Goal: Information Seeking & Learning: Learn about a topic

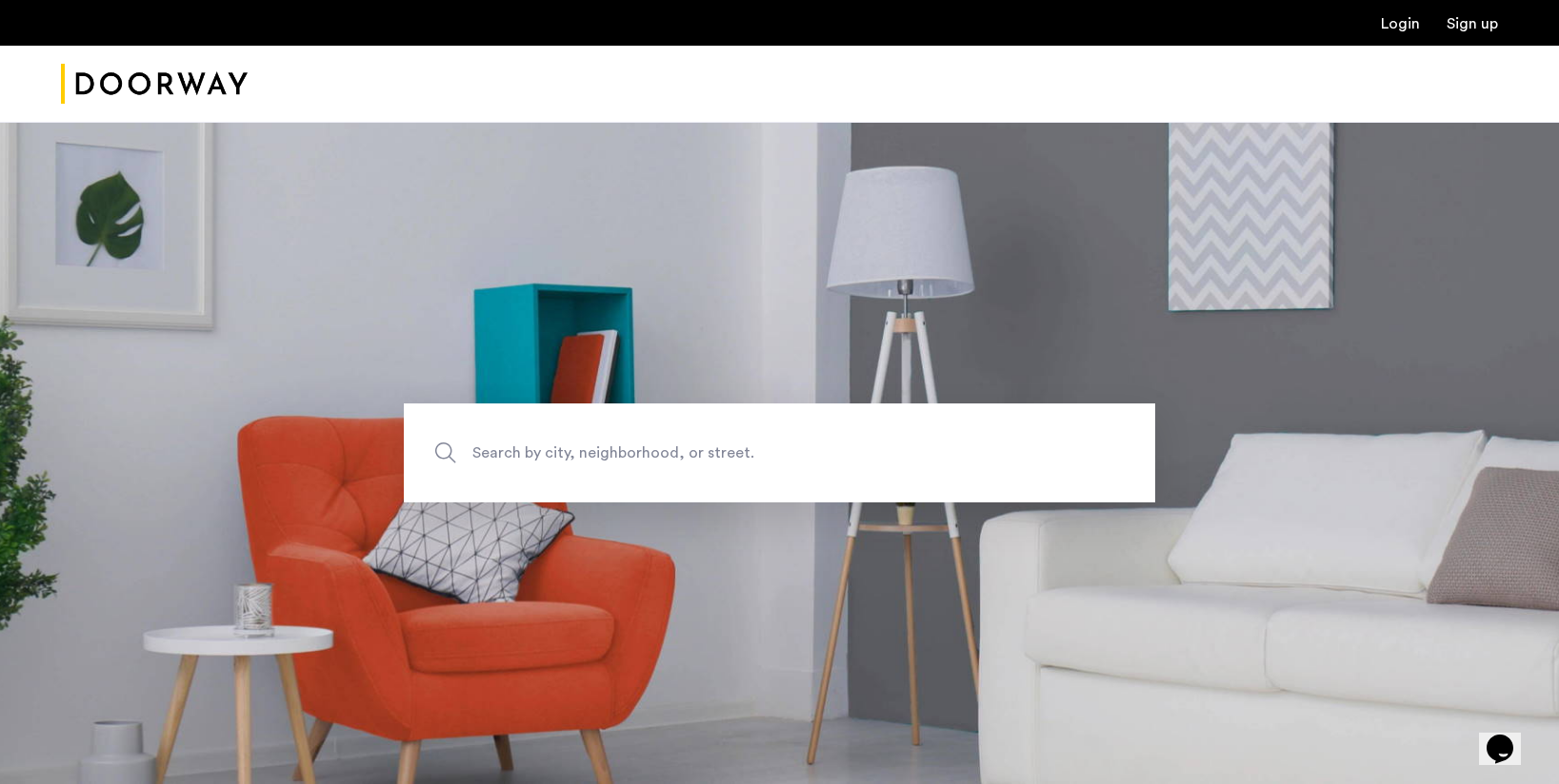
click at [502, 462] on span "Search by city, neighborhood, or street." at bounding box center [735, 454] width 525 height 26
click at [502, 462] on input "Search by city, neighborhood, or street." at bounding box center [780, 454] width 752 height 99
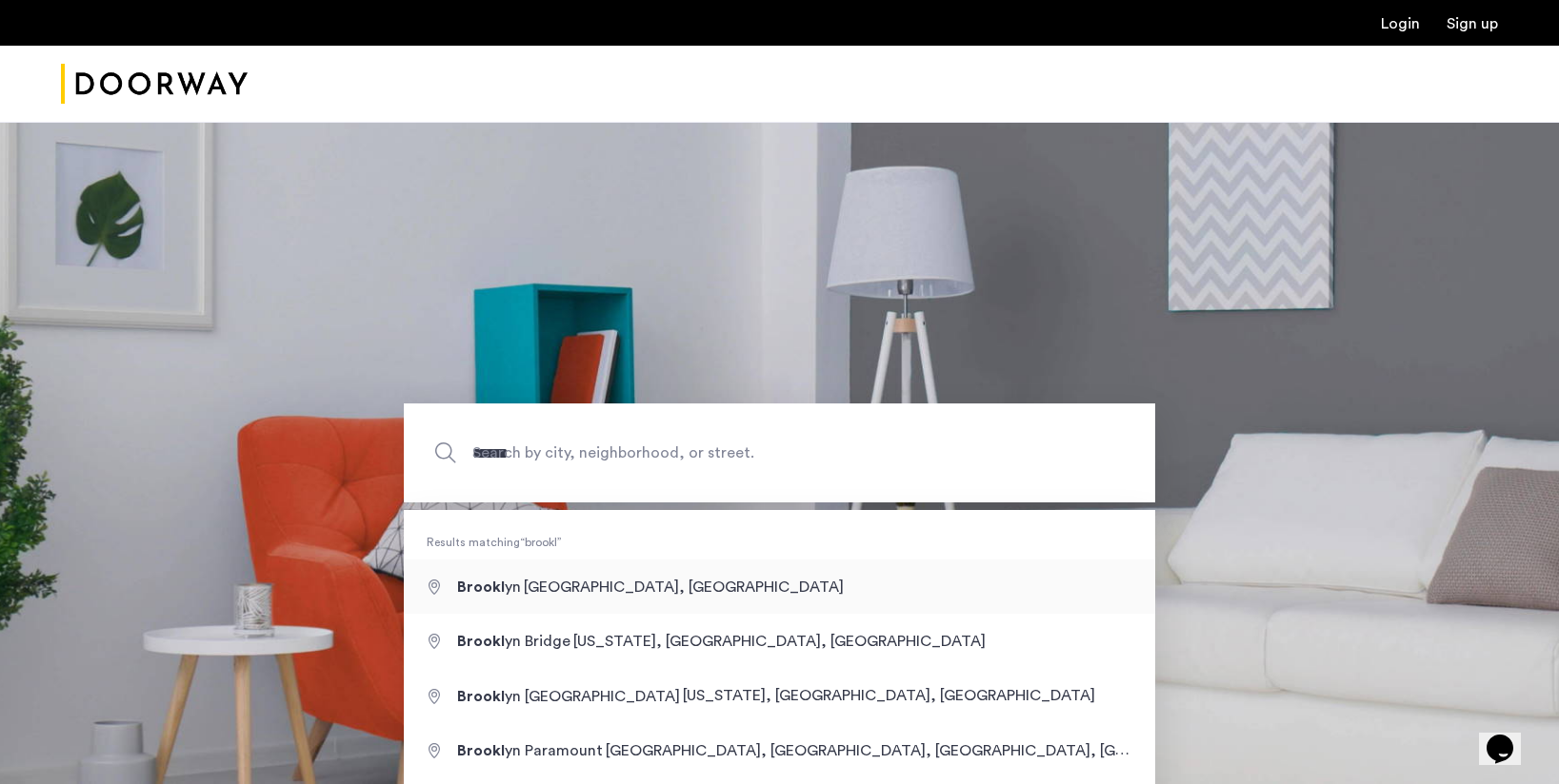
type input "**********"
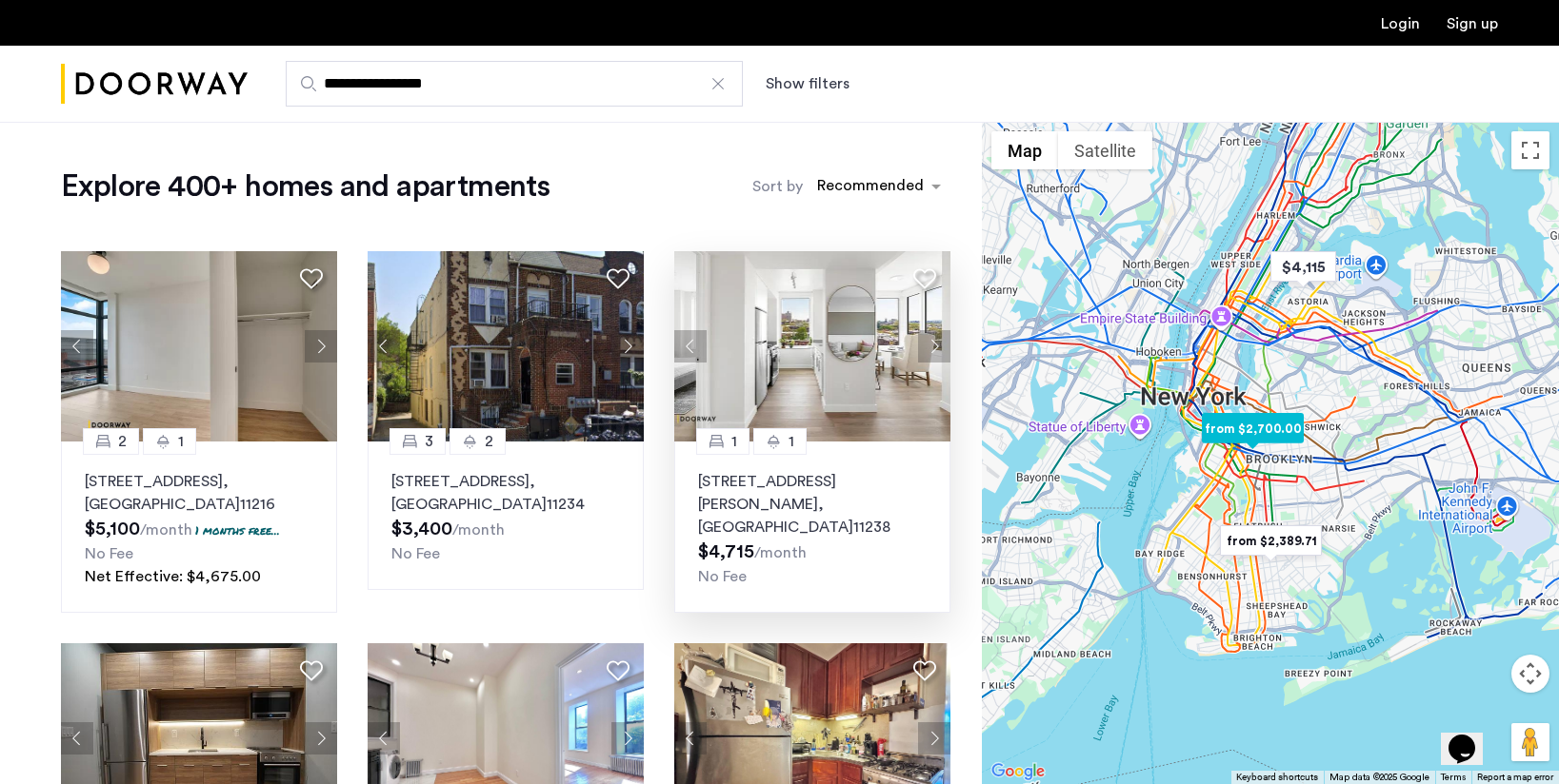
click at [932, 344] on button "Next apartment" at bounding box center [933, 346] width 33 height 33
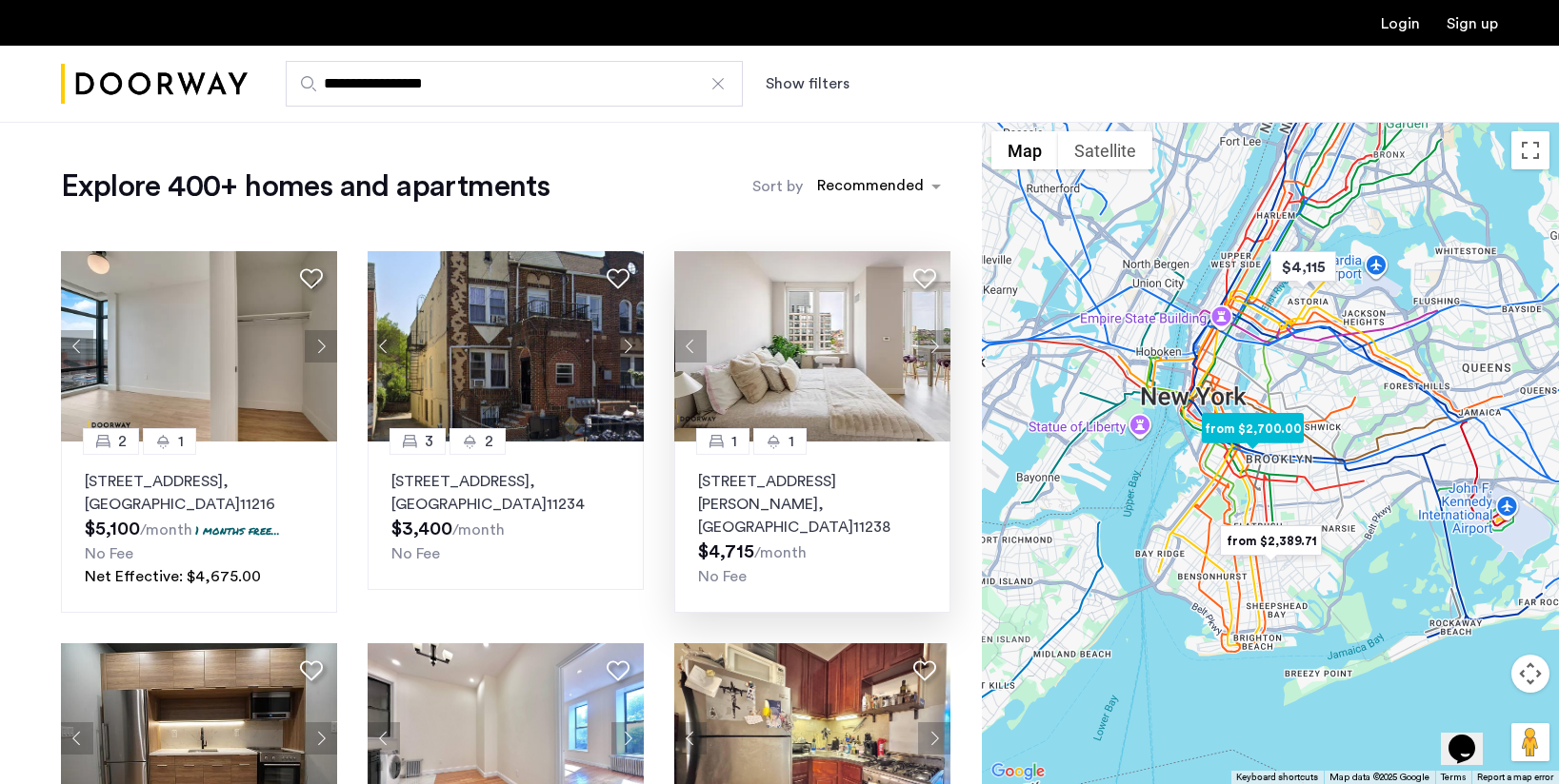
click at [932, 344] on button "Next apartment" at bounding box center [933, 346] width 33 height 33
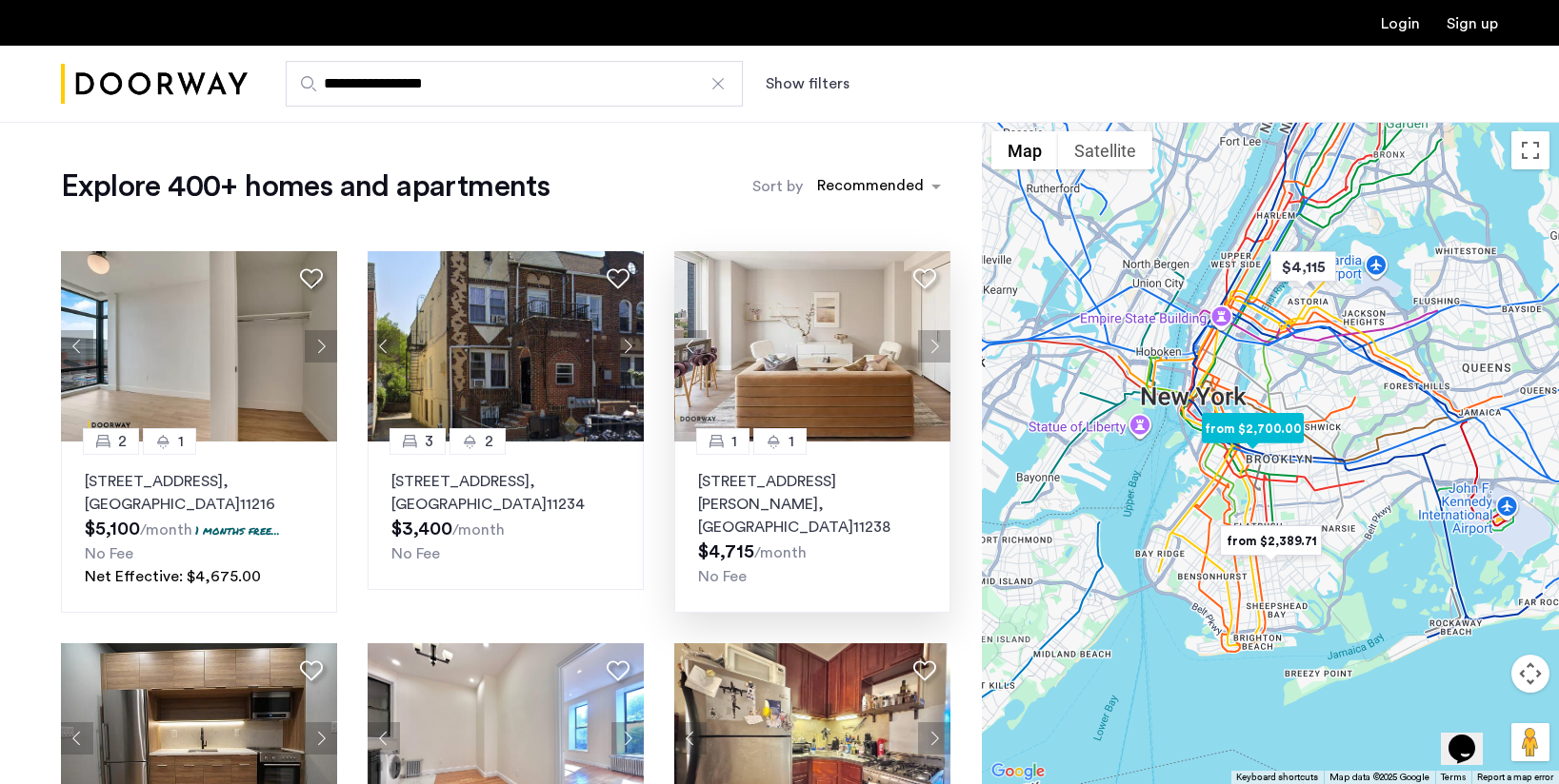
click at [932, 344] on button "Next apartment" at bounding box center [933, 346] width 33 height 33
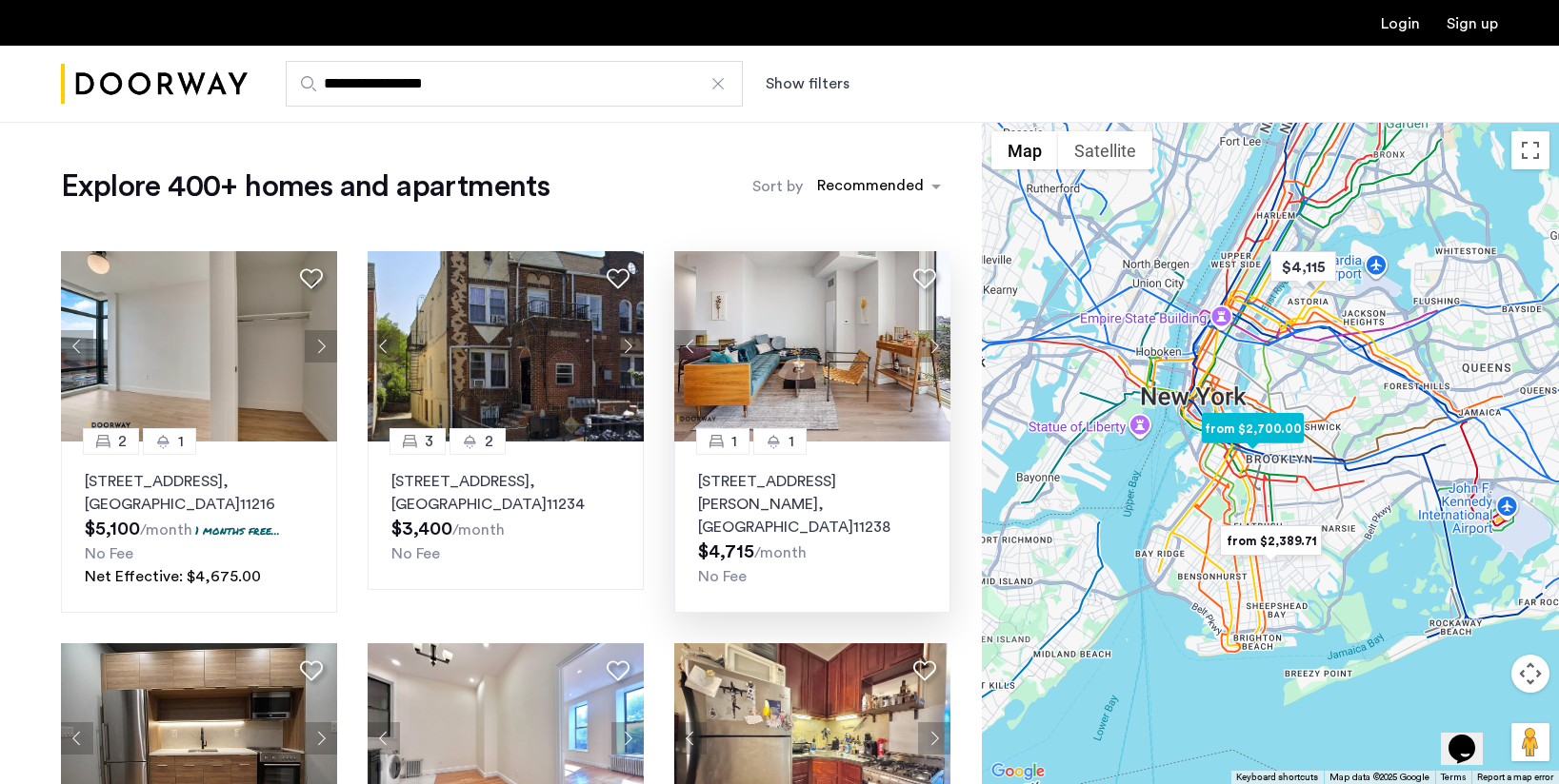
click at [932, 344] on button "Next apartment" at bounding box center [933, 346] width 33 height 33
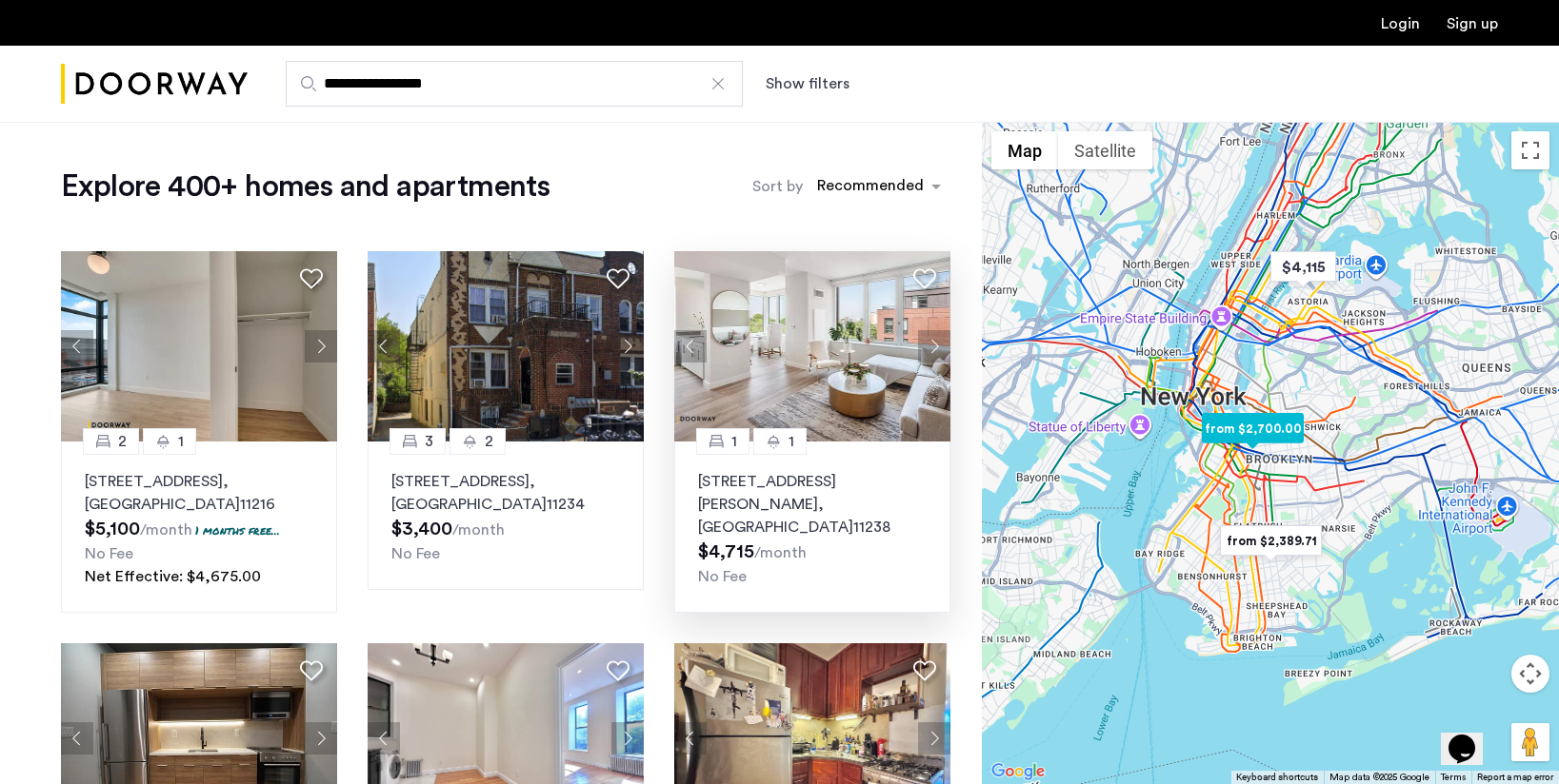
click at [932, 344] on button "Next apartment" at bounding box center [933, 346] width 33 height 33
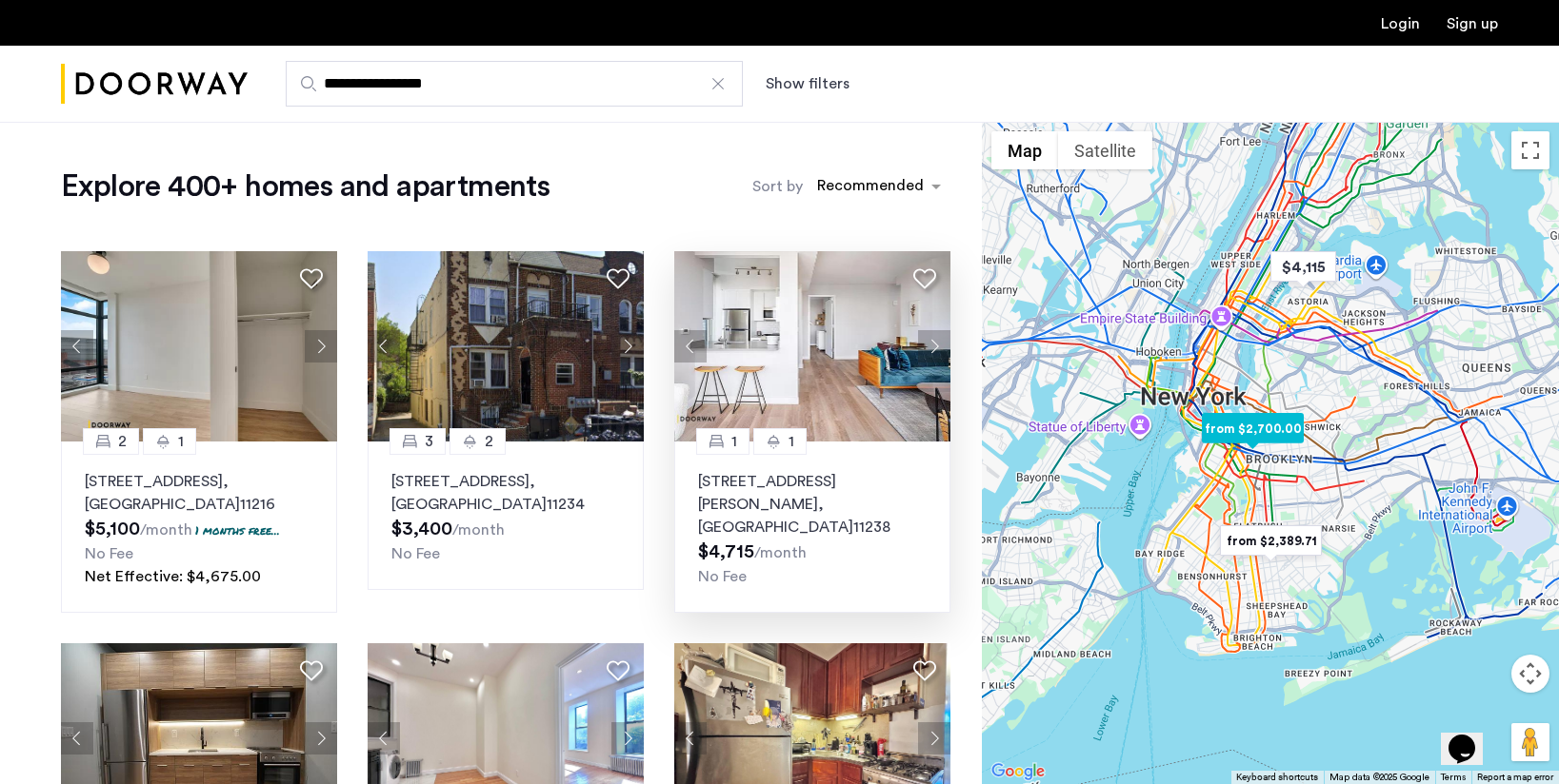
click at [932, 344] on button "Next apartment" at bounding box center [933, 346] width 33 height 33
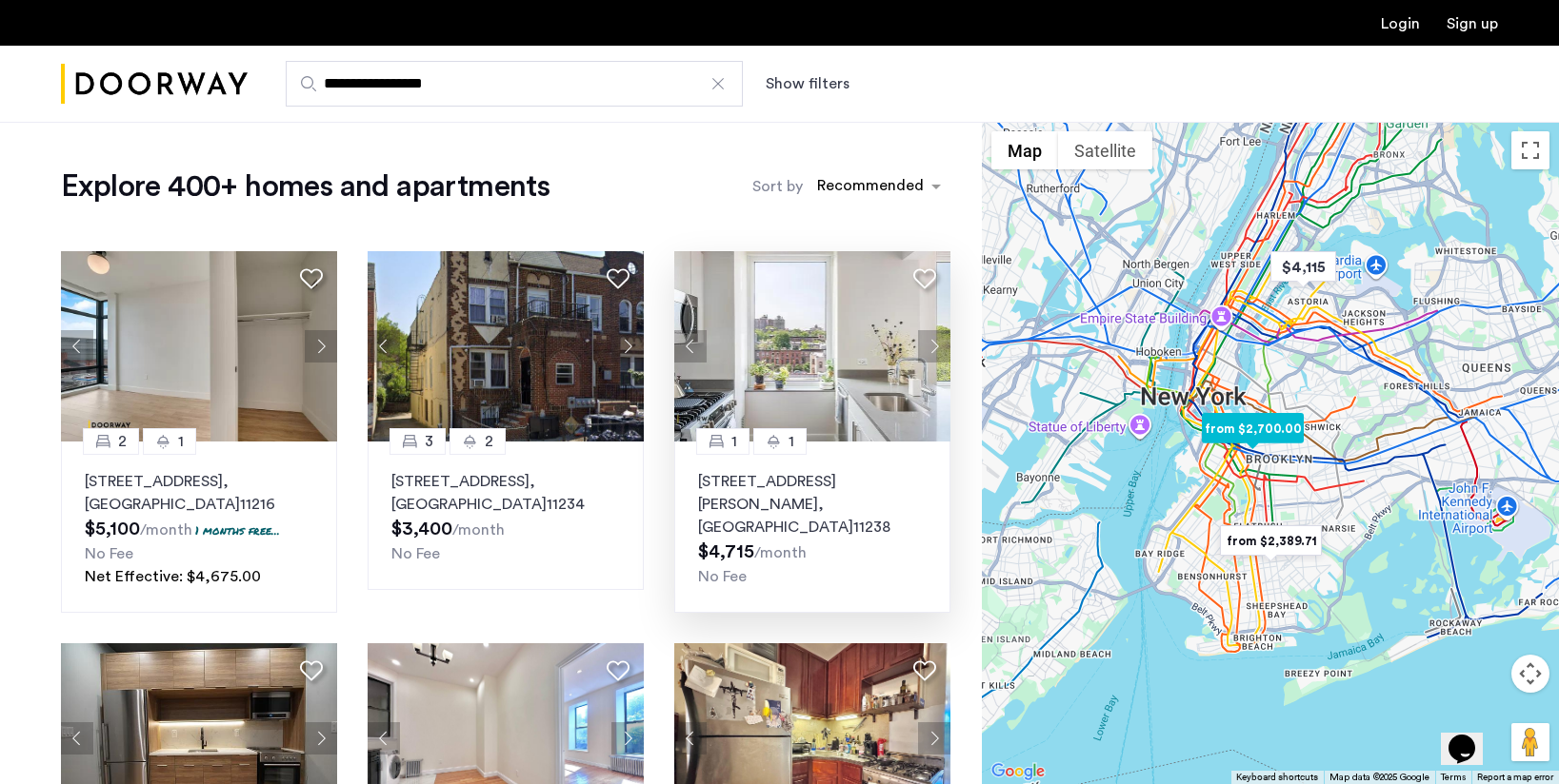
click at [932, 344] on button "Next apartment" at bounding box center [933, 346] width 33 height 33
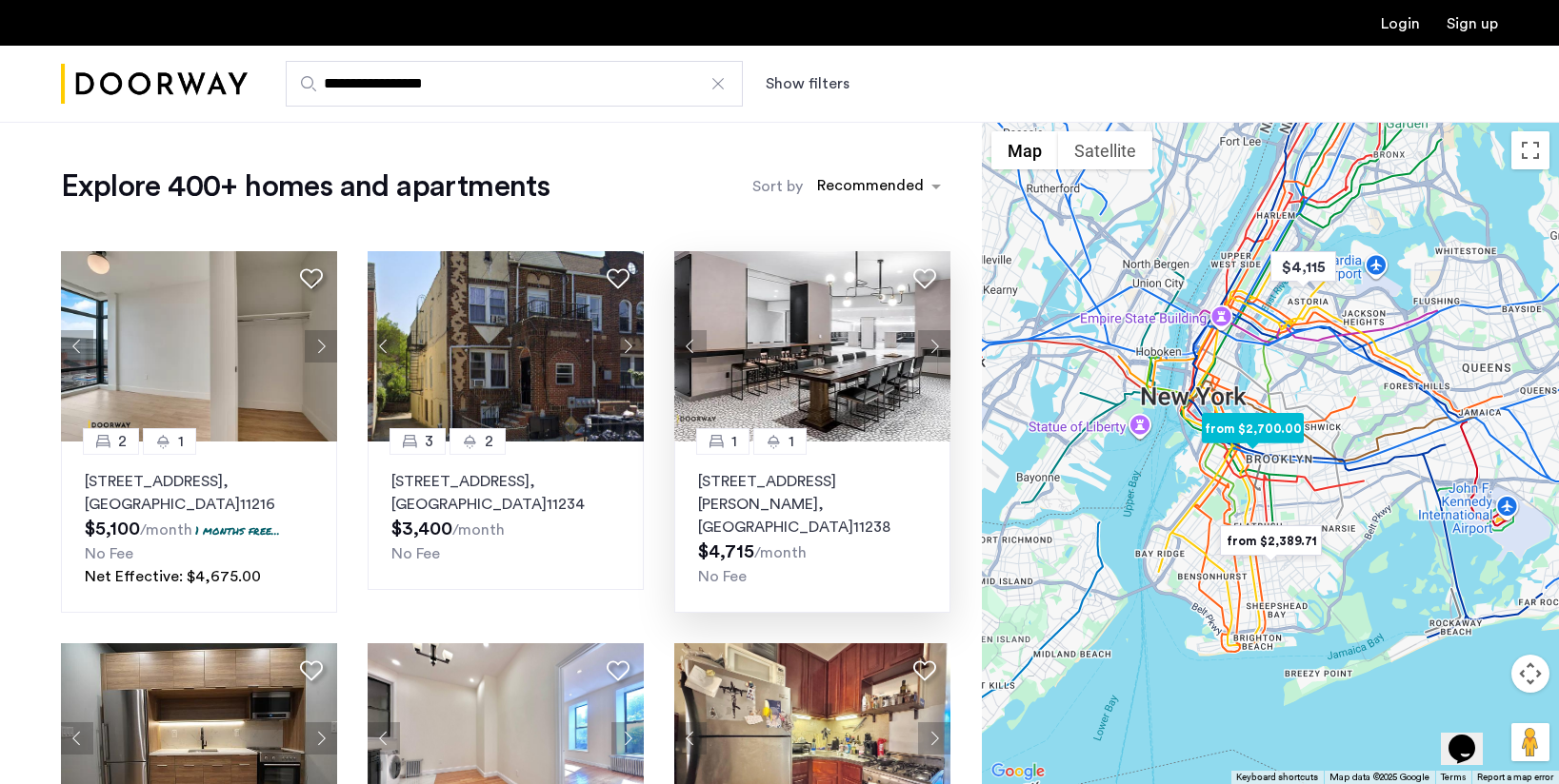
click at [932, 344] on button "Next apartment" at bounding box center [933, 346] width 33 height 33
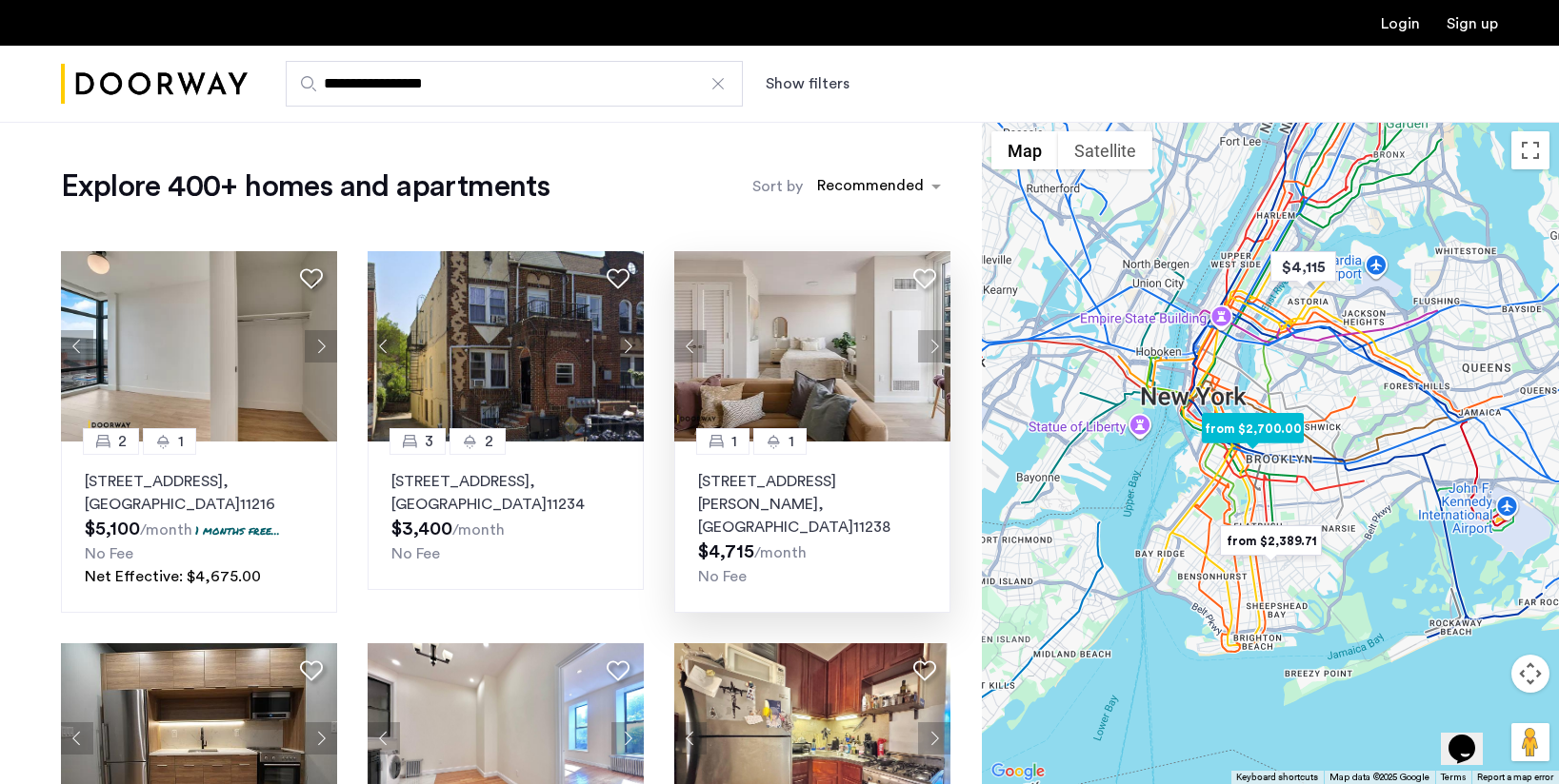
click at [890, 474] on p "595 Dean Street, Unit 2736, Brooklyn , NY 11238" at bounding box center [812, 504] width 228 height 68
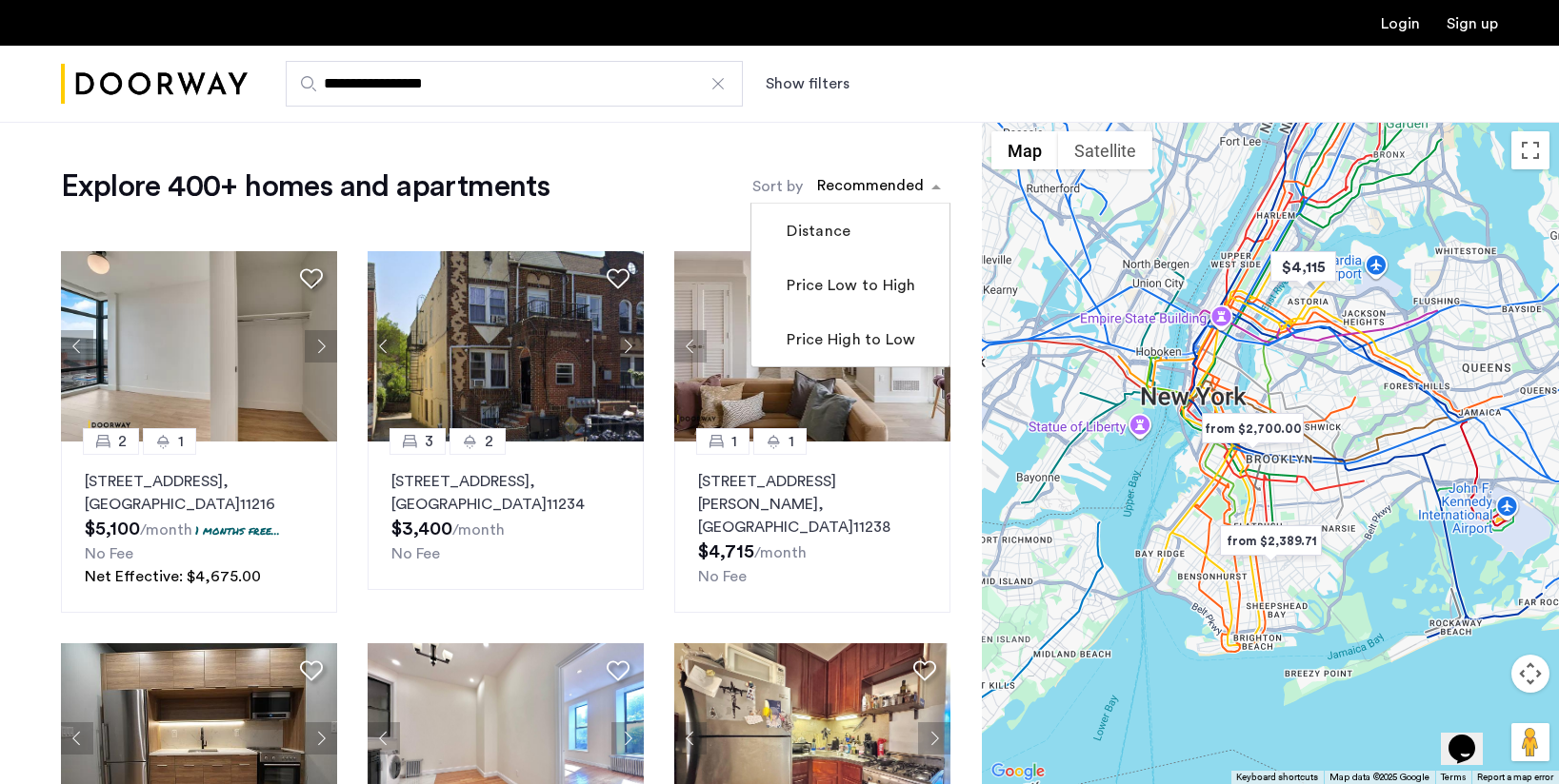
click at [856, 189] on div "sort-apartment" at bounding box center [870, 189] width 112 height 26
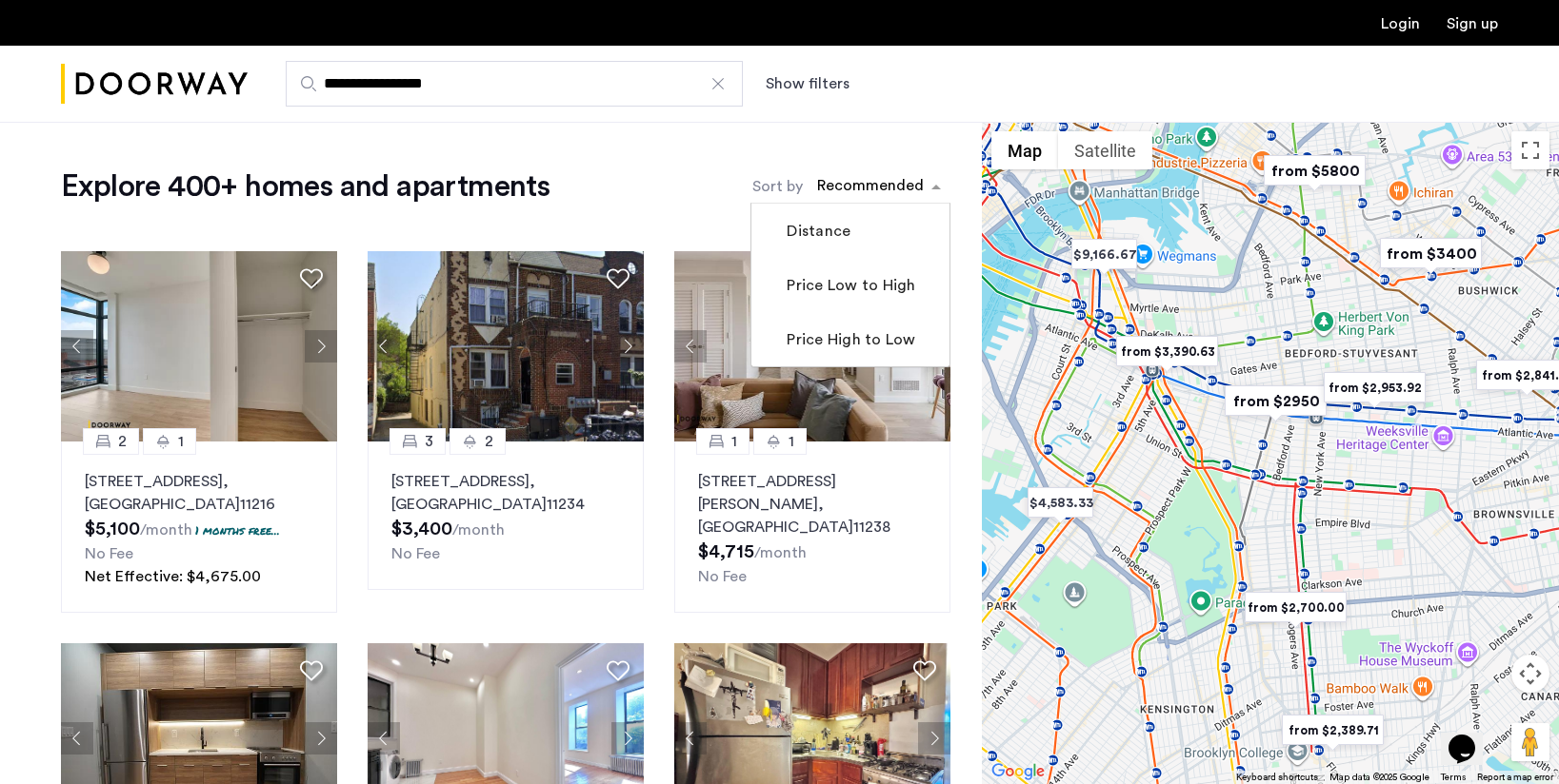
click at [1183, 348] on img "from $3,390.63" at bounding box center [1167, 351] width 117 height 43
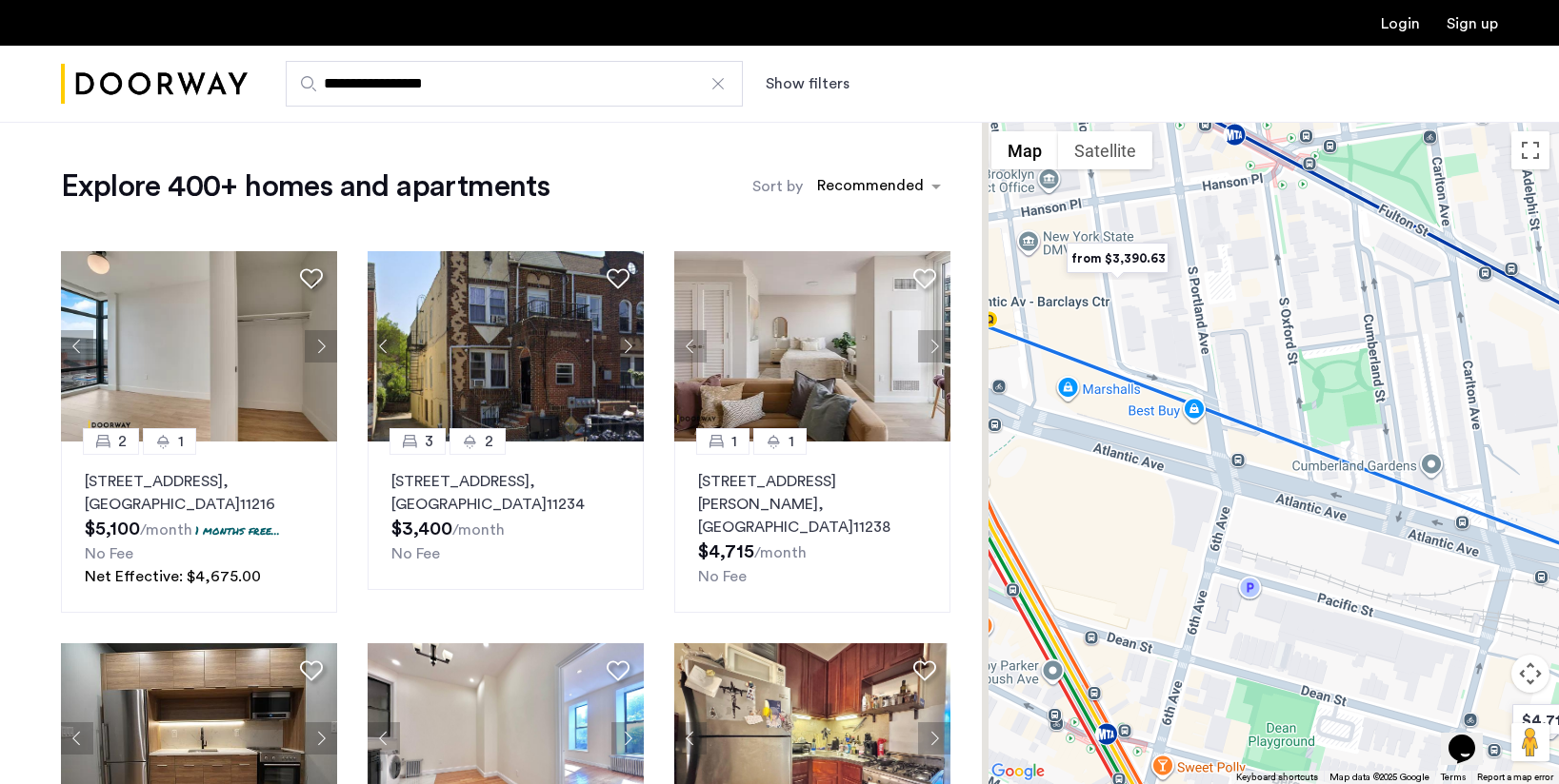
drag, startPoint x: 1104, startPoint y: 275, endPoint x: 1169, endPoint y: 335, distance: 88.5
click at [1169, 336] on div "To navigate, press the arrow keys." at bounding box center [1270, 453] width 577 height 662
click at [1121, 269] on img "from $3,390.63" at bounding box center [1118, 260] width 117 height 43
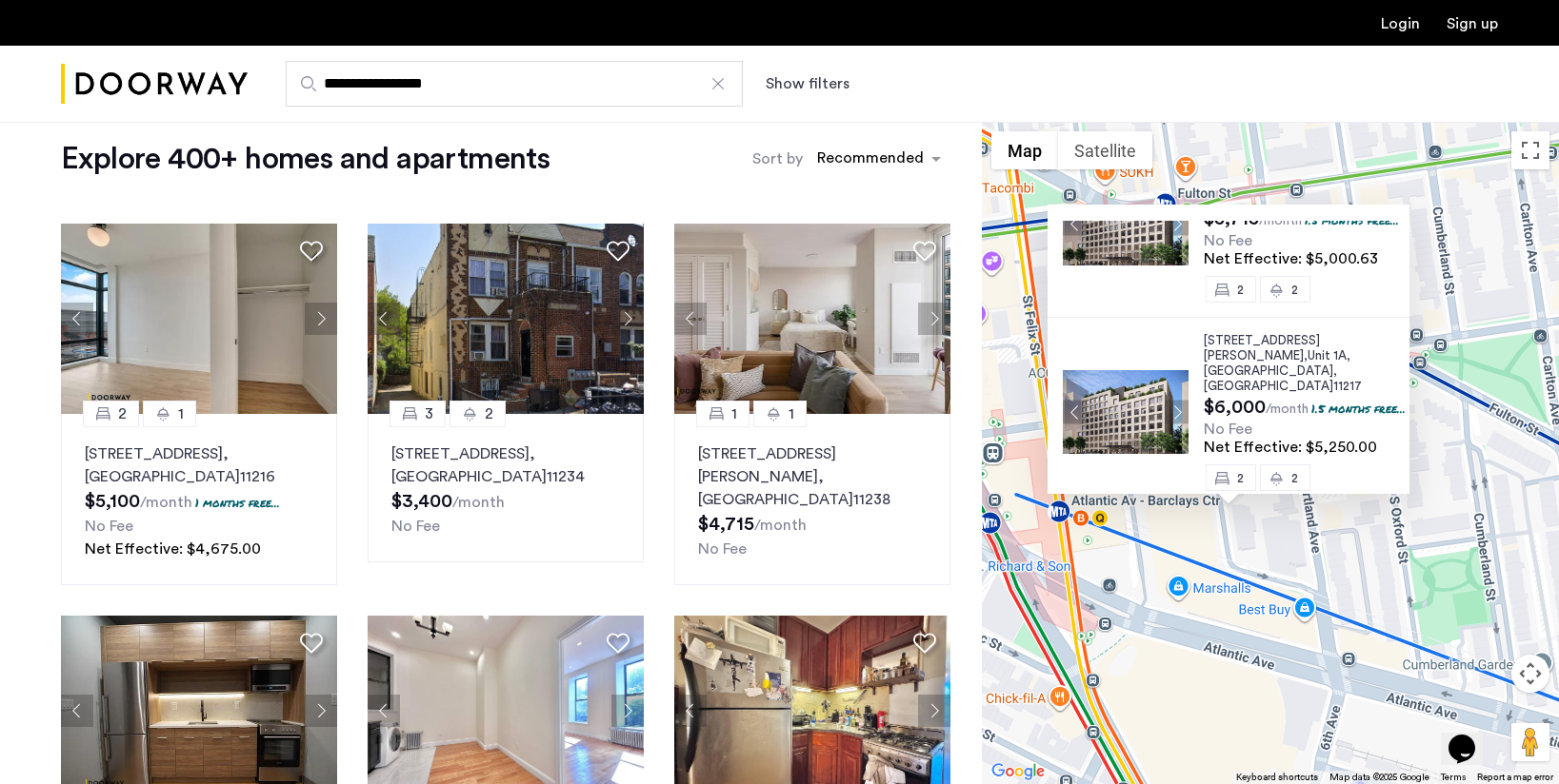
scroll to position [456, 0]
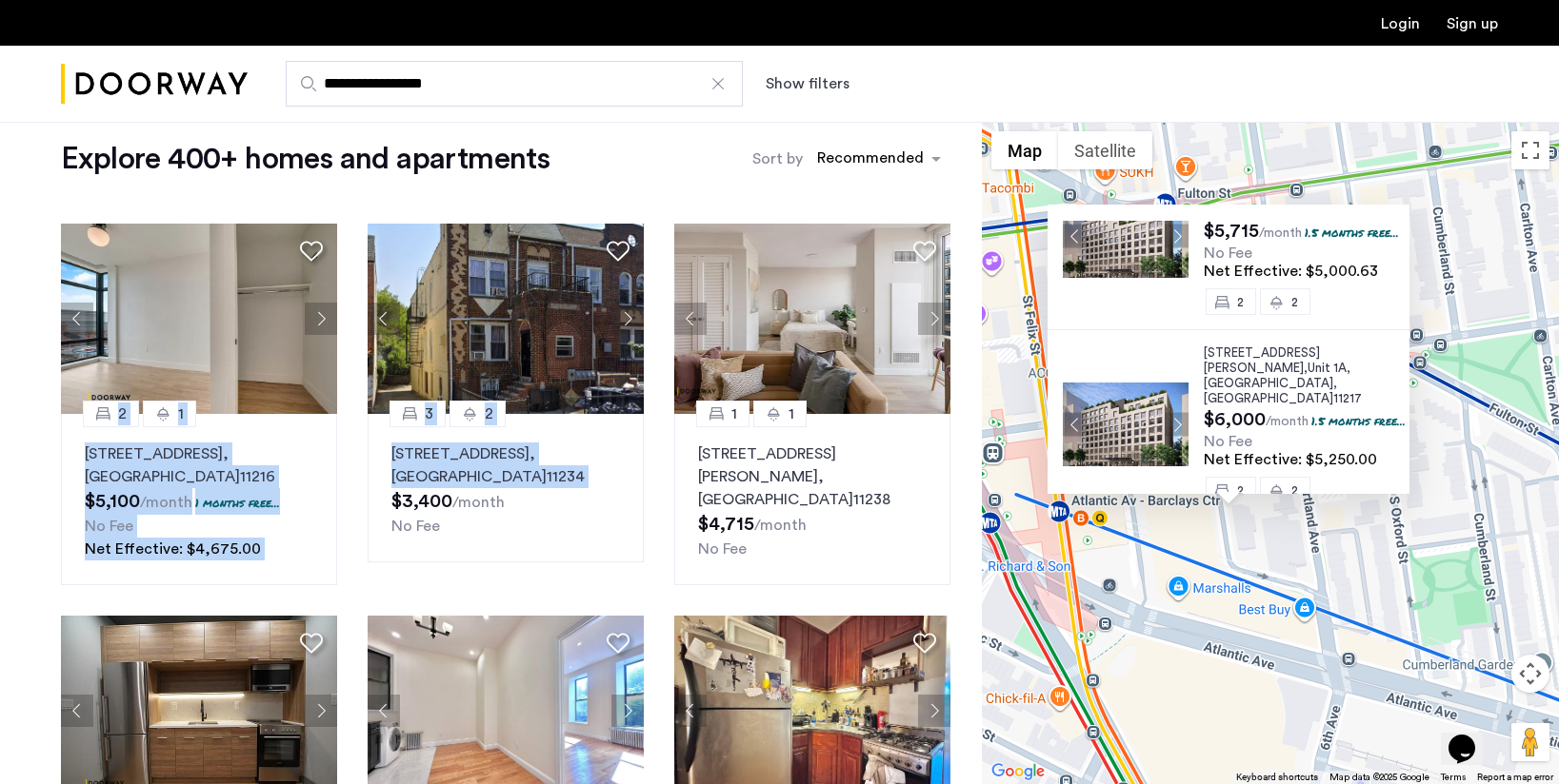
drag, startPoint x: 19, startPoint y: 511, endPoint x: 364, endPoint y: 494, distance: 345.4
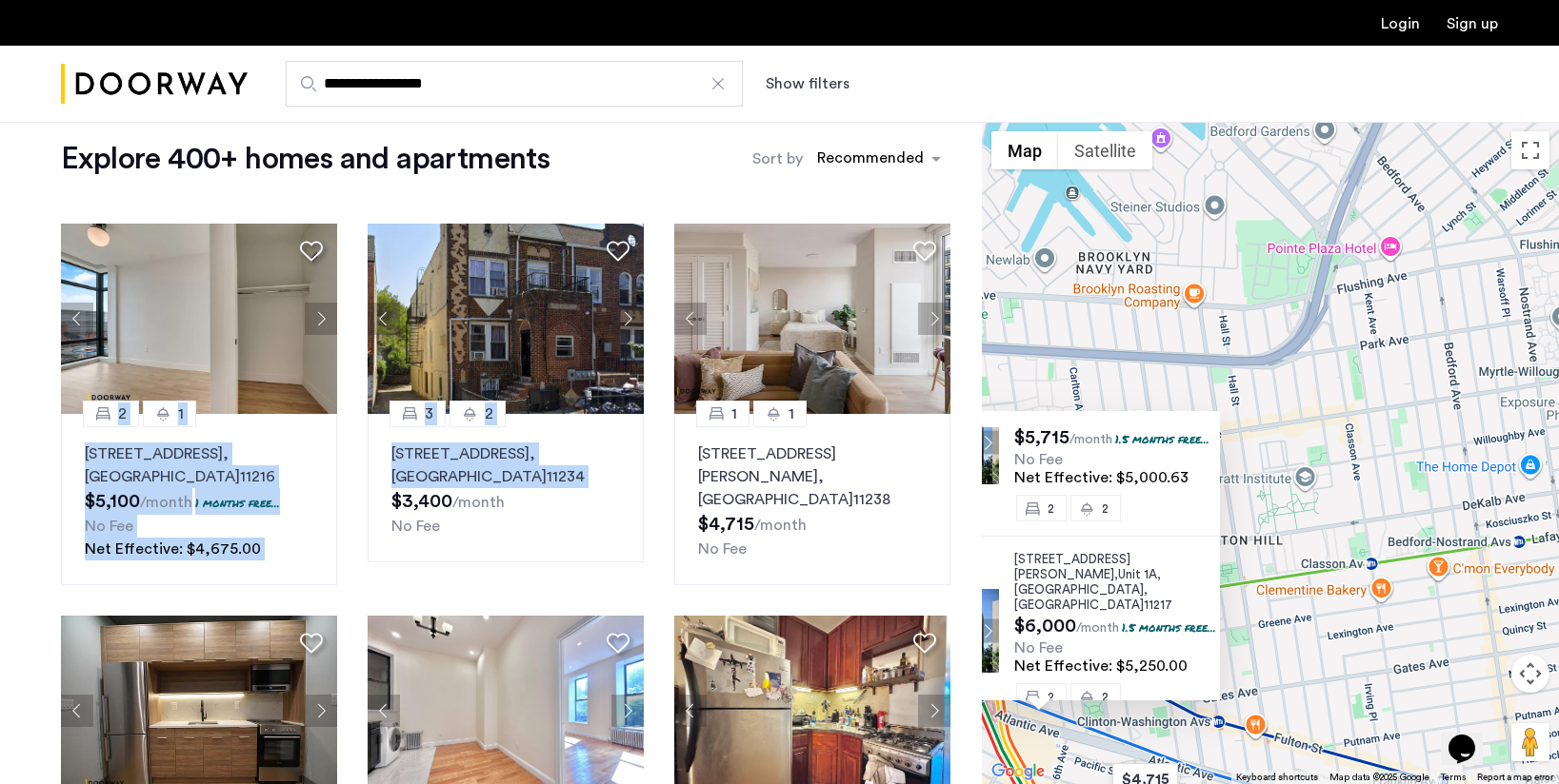
drag, startPoint x: 1341, startPoint y: 300, endPoint x: 1276, endPoint y: 466, distance: 178.3
click at [1276, 466] on div "151 South Elliott Place, Unit 9E, Brooklyn , NY 11217 $3,875 /month 1.5 months …" at bounding box center [1270, 453] width 577 height 662
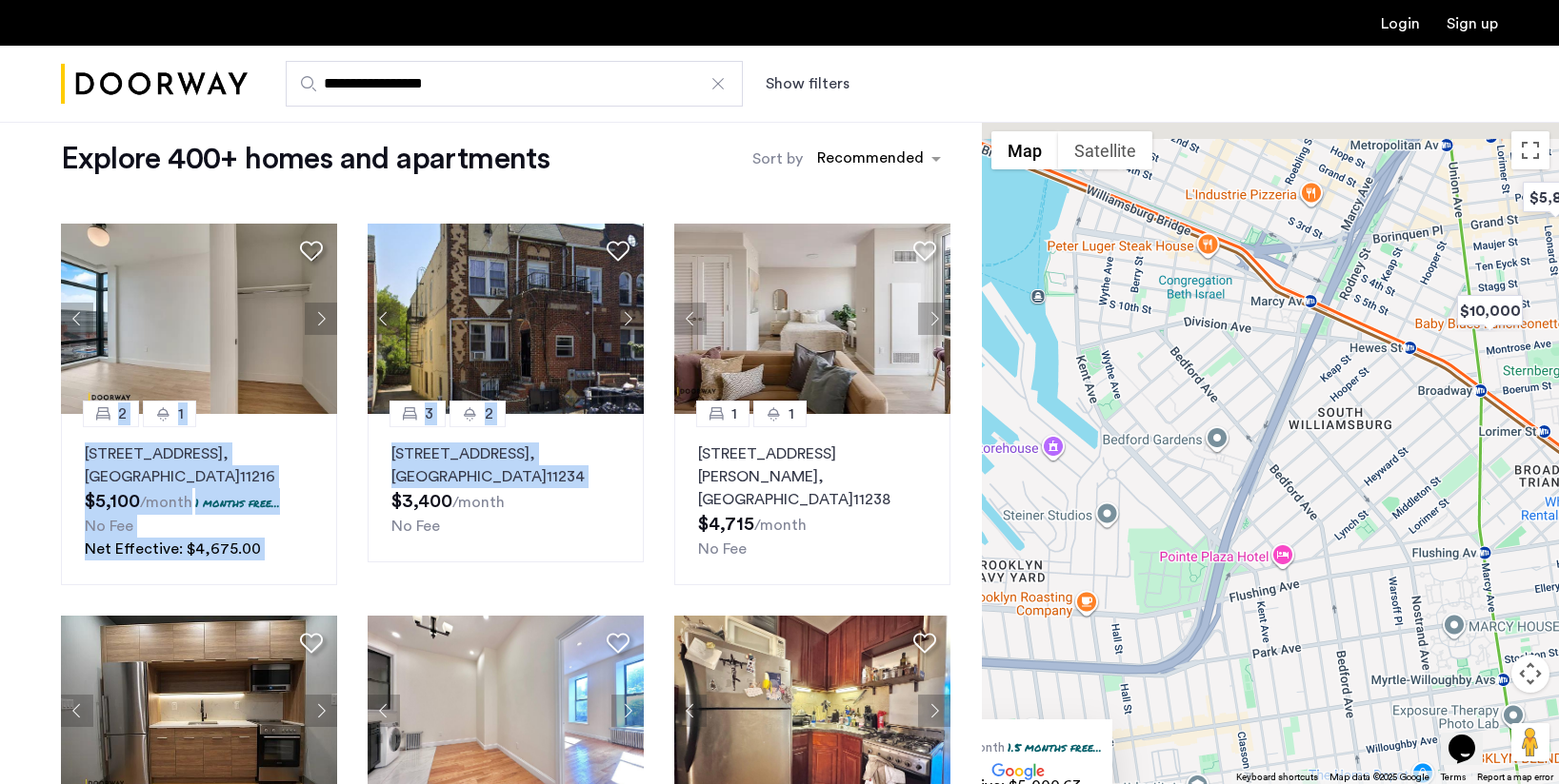
drag, startPoint x: 1260, startPoint y: 468, endPoint x: 1244, endPoint y: 677, distance: 209.6
click at [1245, 678] on div "151 South Elliott Place, Unit 9E, Brooklyn , NY 11217 $3,875 /month 1.5 months …" at bounding box center [1270, 453] width 577 height 662
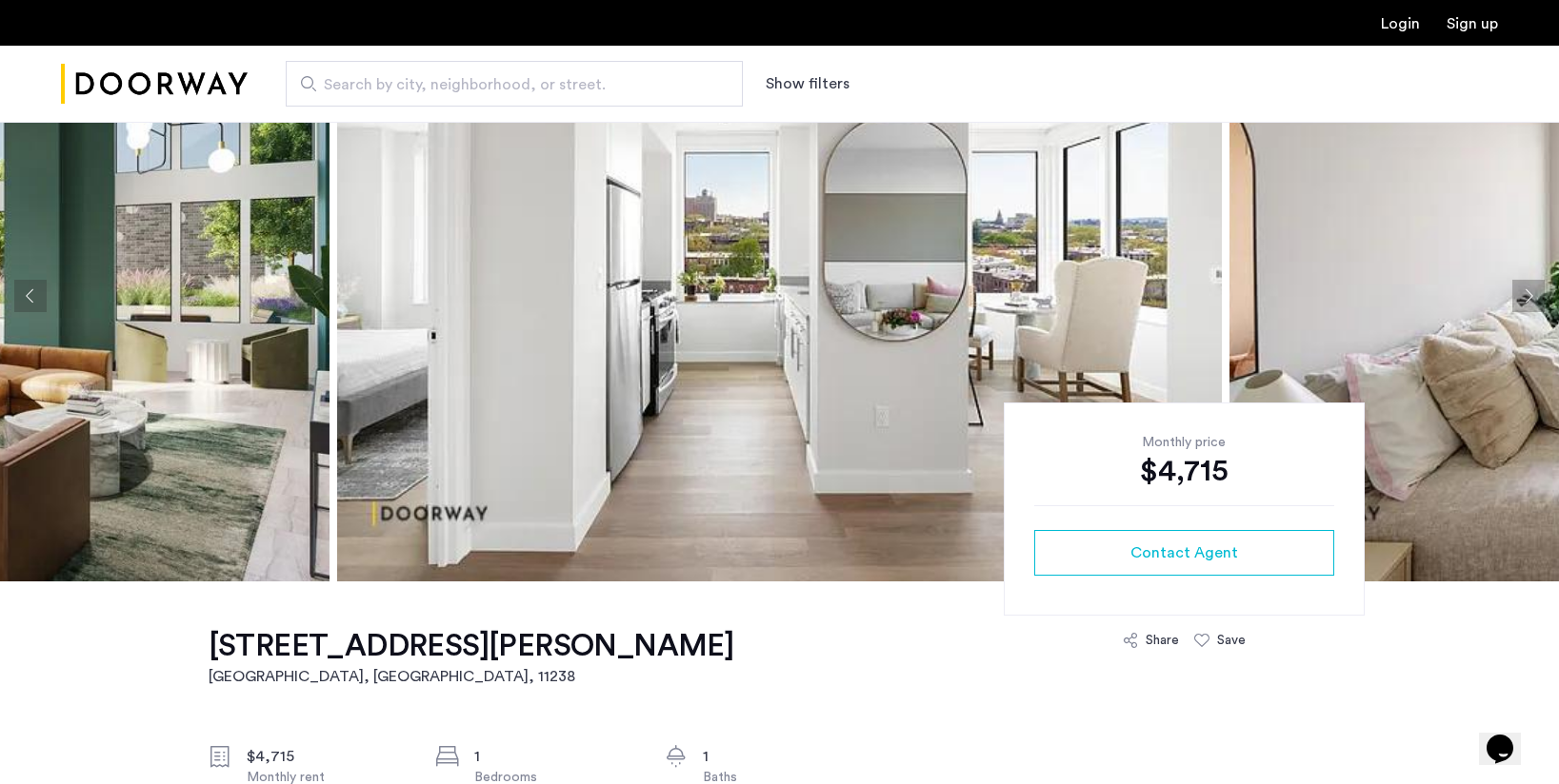
scroll to position [101, 0]
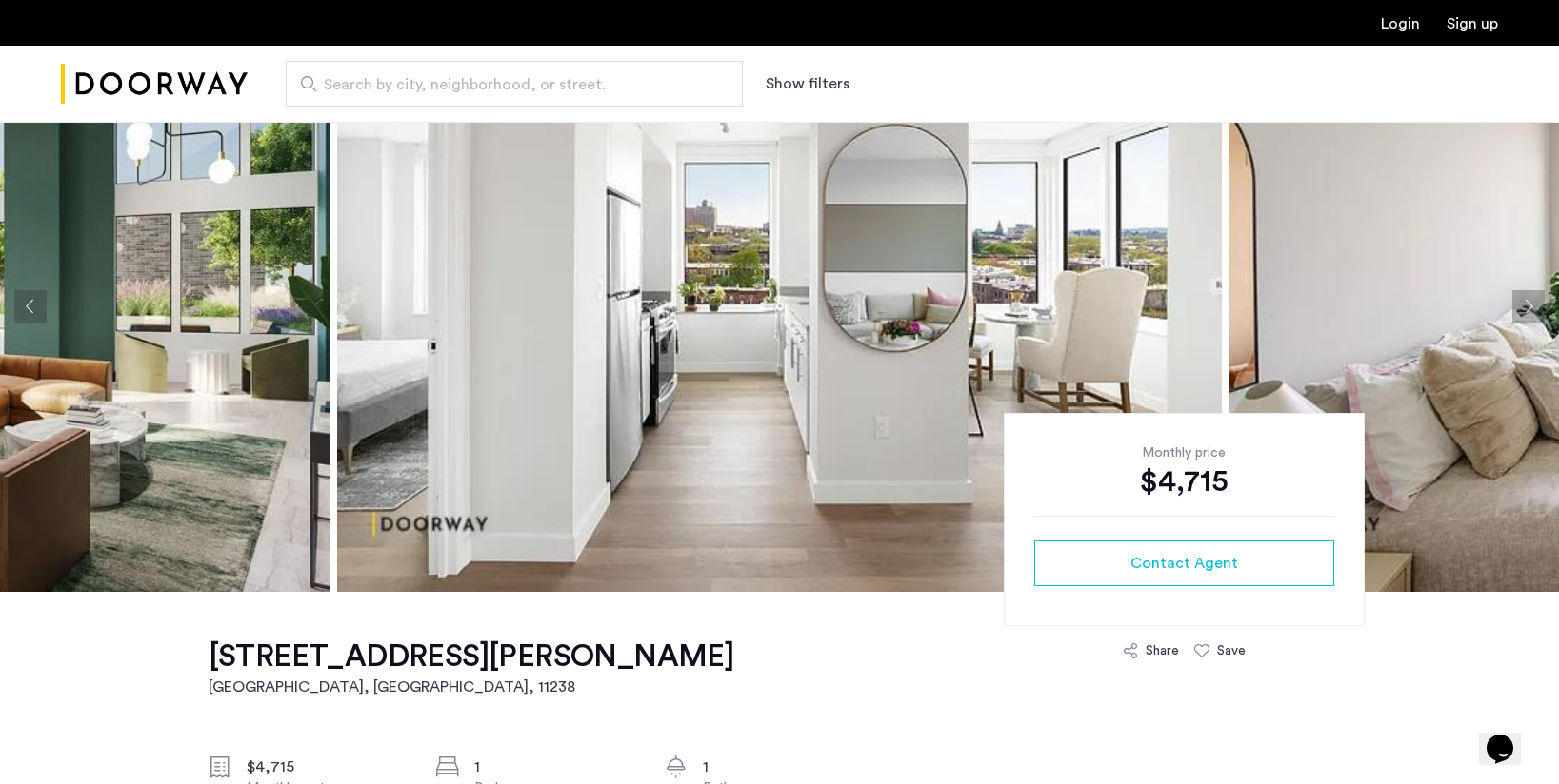
click at [34, 309] on button "Previous apartment" at bounding box center [30, 306] width 33 height 33
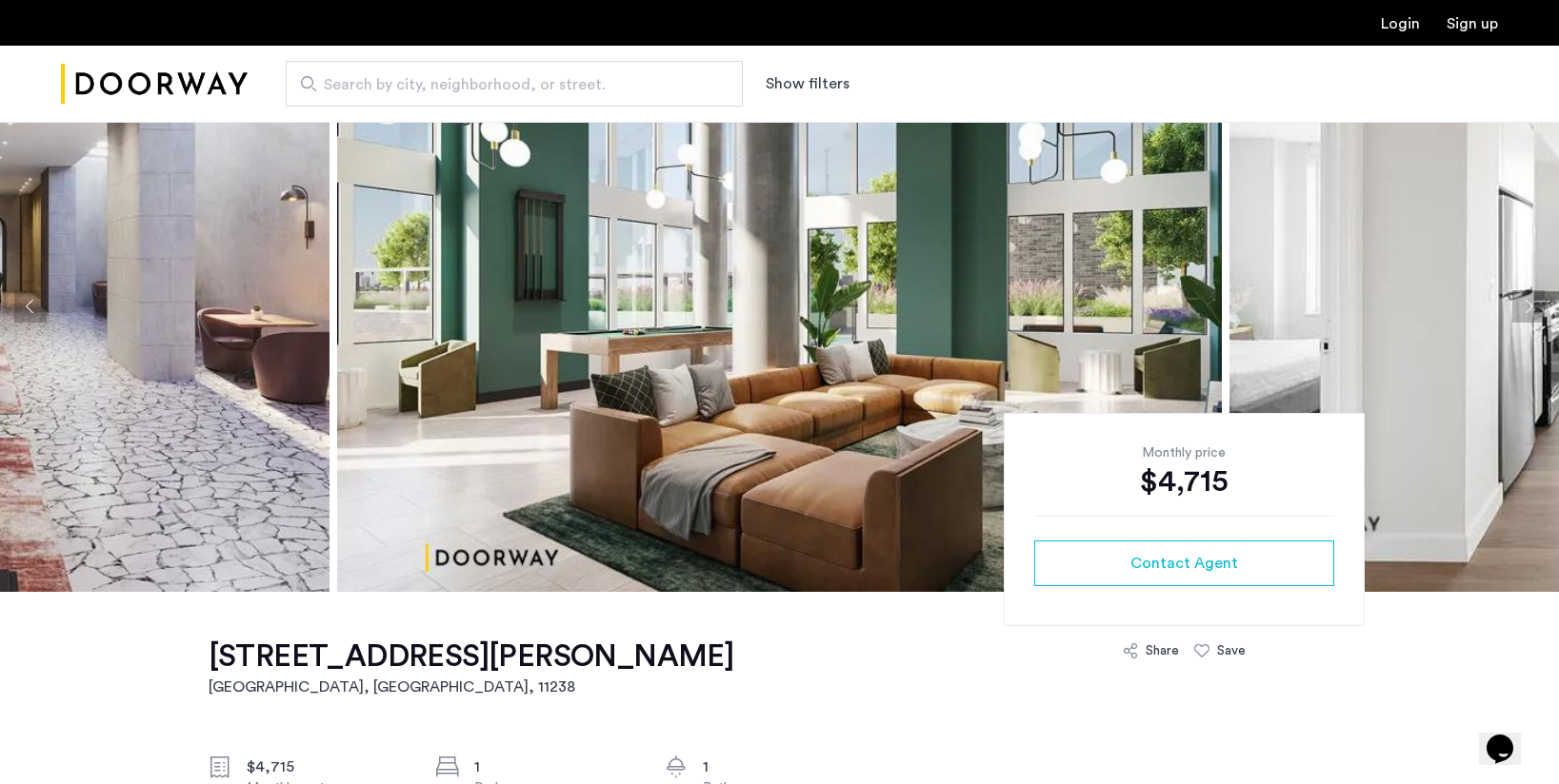
click at [34, 309] on button "Previous apartment" at bounding box center [30, 306] width 33 height 33
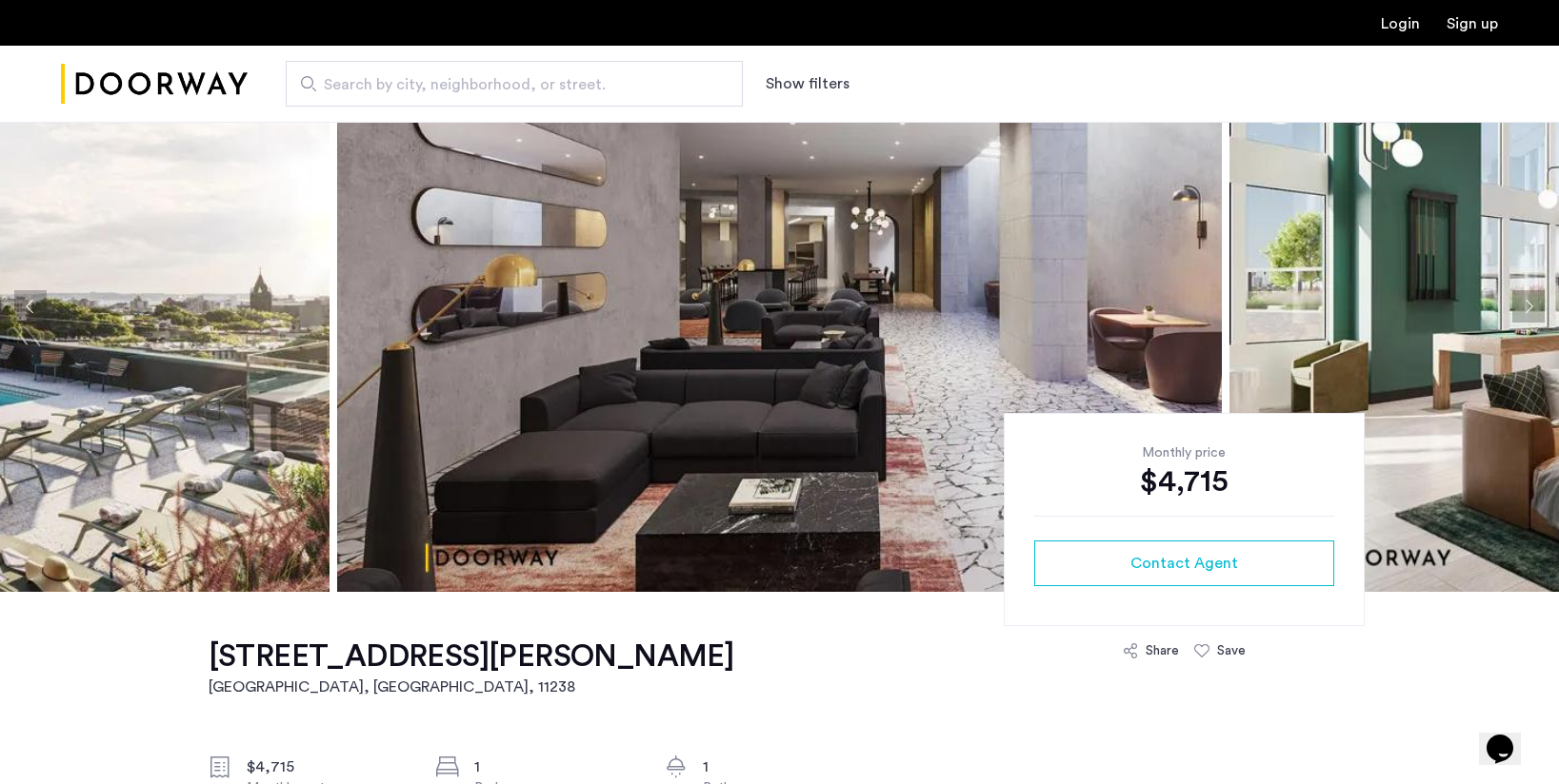
click at [34, 309] on button "Previous apartment" at bounding box center [30, 306] width 33 height 33
